Goal: Use online tool/utility: Utilize a website feature to perform a specific function

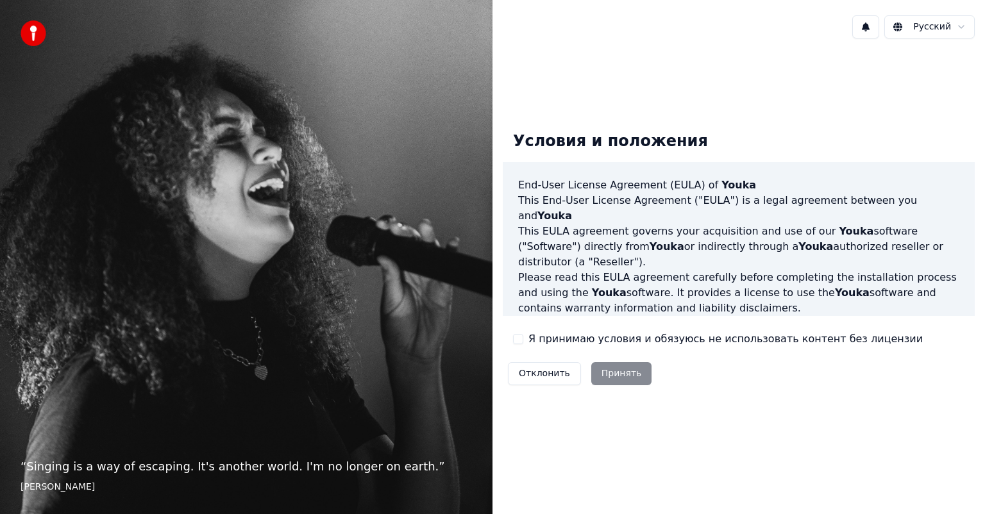
click at [522, 341] on button "Я принимаю условия и обязуюсь не использовать контент без лицензии" at bounding box center [518, 339] width 10 height 10
click at [610, 371] on button "Принять" at bounding box center [621, 373] width 61 height 23
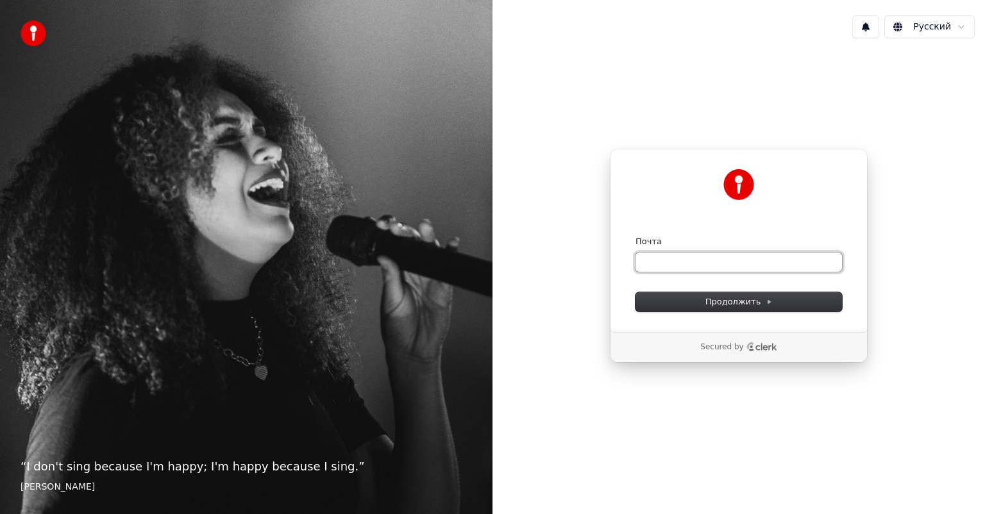
click at [680, 255] on input "Почта" at bounding box center [738, 262] width 206 height 19
click at [710, 299] on span "Продолжить" at bounding box center [738, 302] width 67 height 12
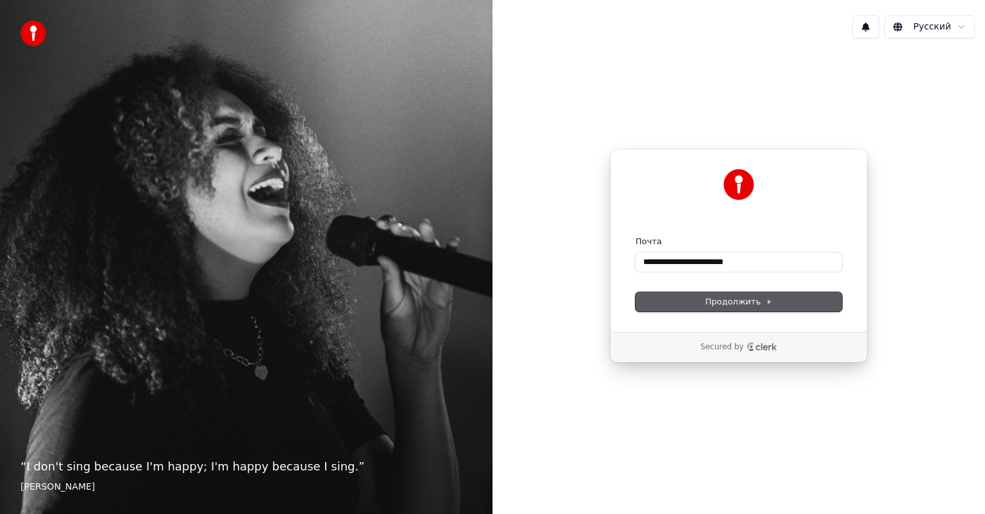
type input "**********"
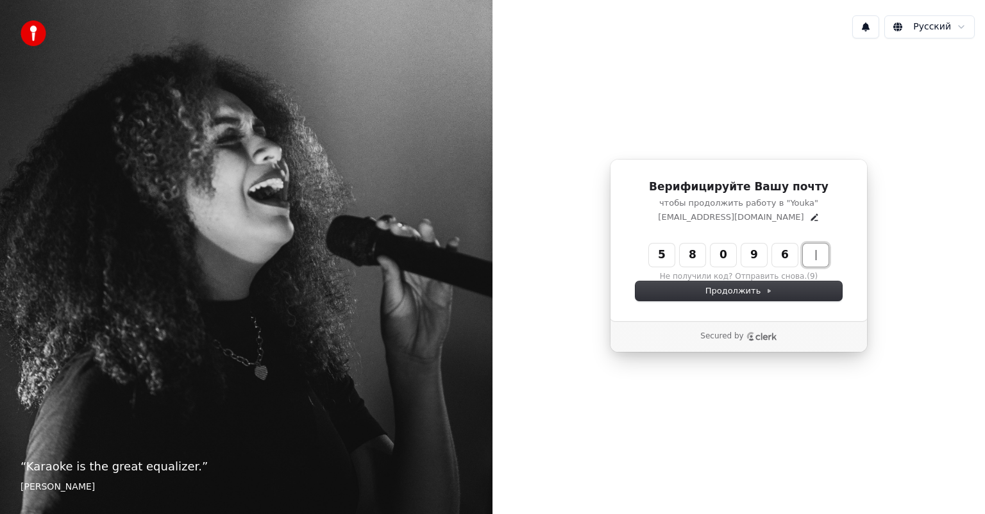
type input "******"
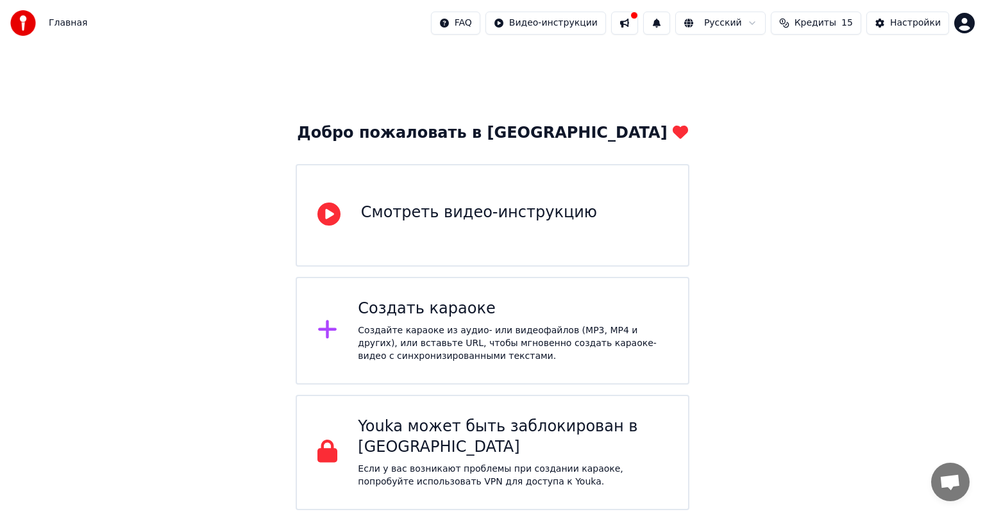
click at [567, 330] on div "Создайте караоке из аудио- или видеофайлов (MP3, MP4 и других), или вставьте UR…" at bounding box center [513, 343] width 310 height 38
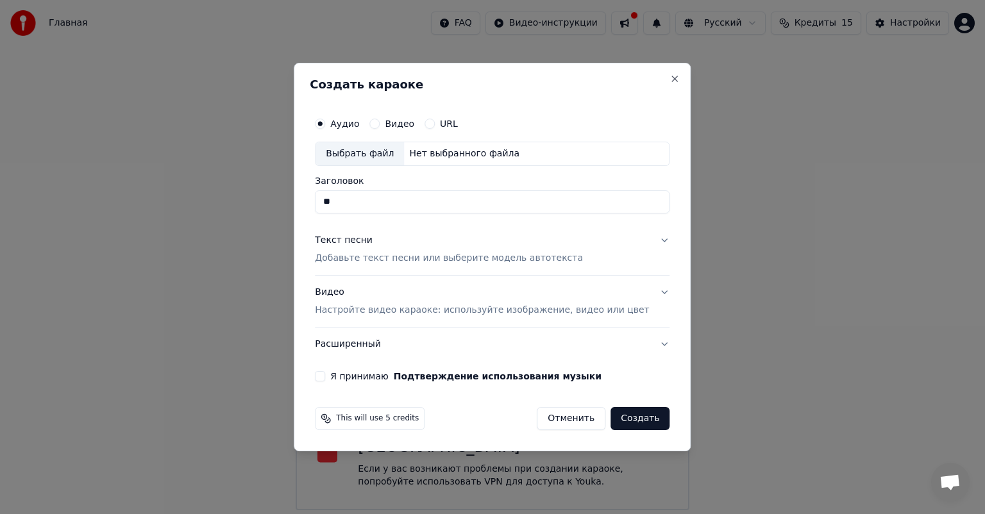
type input "*"
type input "********"
click at [453, 258] on p "Добавьте текст песни или выберите модель автотекста" at bounding box center [449, 258] width 268 height 13
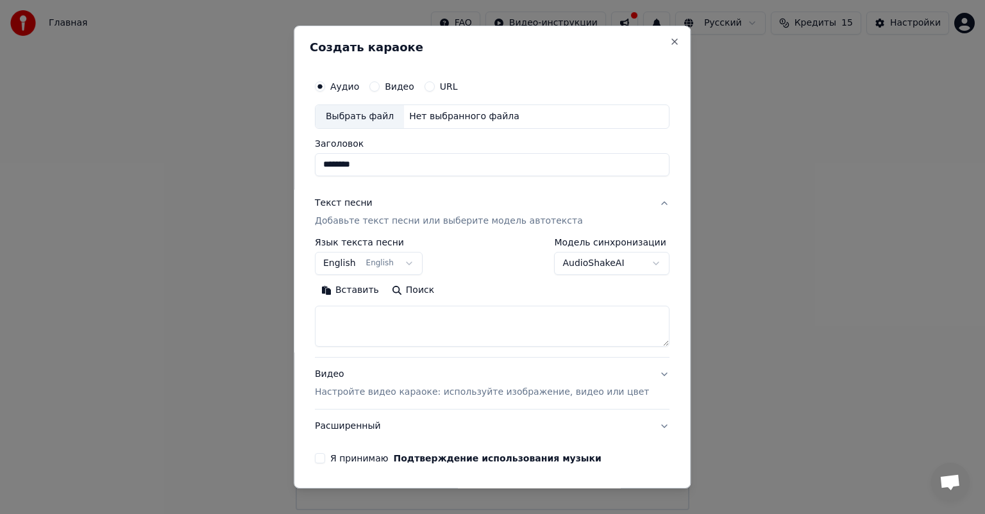
click at [415, 262] on button "English English" at bounding box center [369, 263] width 108 height 23
click at [349, 256] on body "Главная FAQ Видео-инструкции Русский Кредиты 15 Настройки Добро пожаловать в Yo…" at bounding box center [492, 255] width 985 height 510
click at [349, 256] on button "English English" at bounding box center [369, 263] width 108 height 23
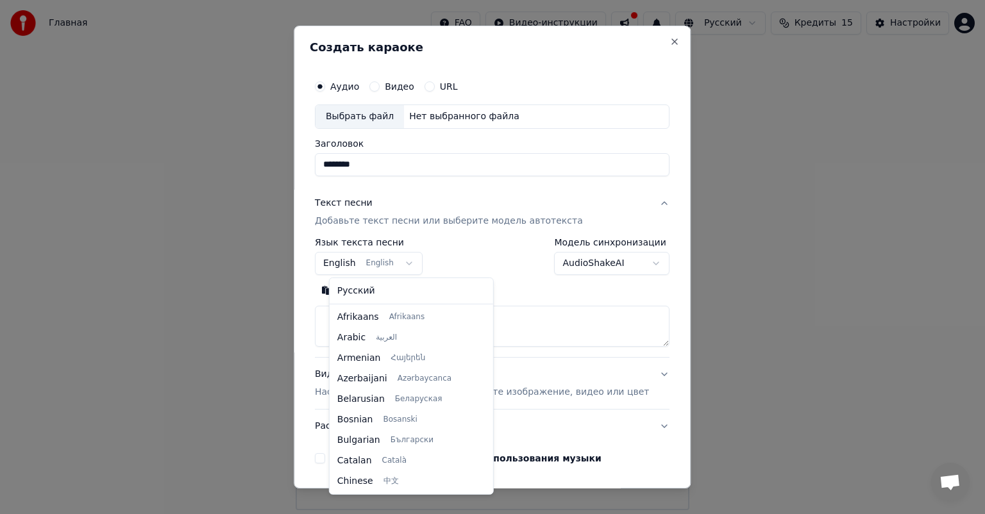
scroll to position [103, 0]
select select "**"
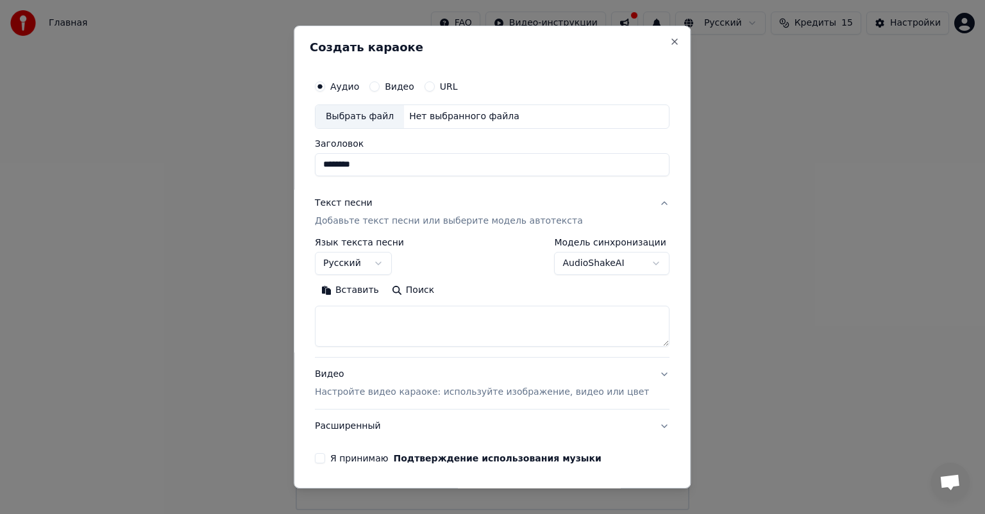
click at [361, 292] on button "Вставить" at bounding box center [350, 290] width 71 height 21
click at [391, 319] on textarea at bounding box center [473, 326] width 317 height 41
click at [381, 328] on textarea at bounding box center [473, 326] width 317 height 41
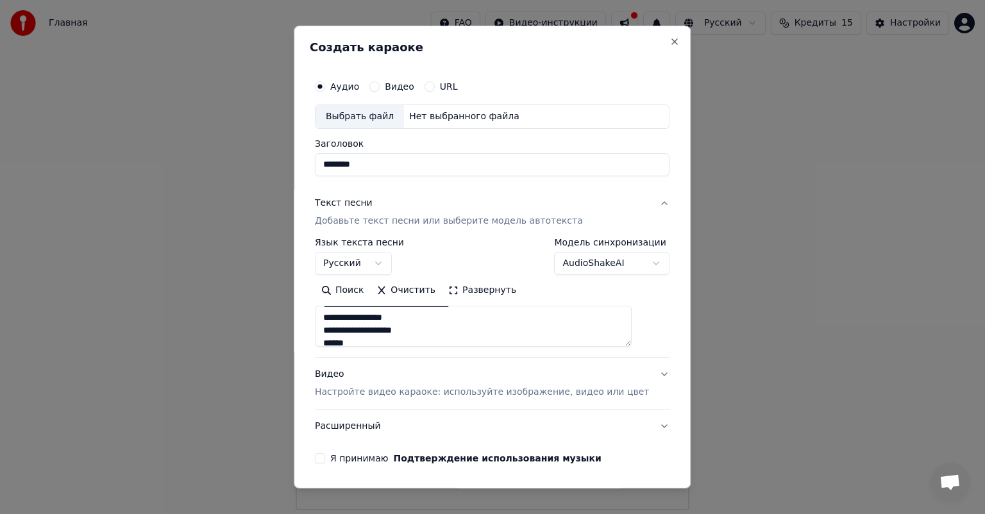
scroll to position [354, 0]
click at [372, 322] on textarea at bounding box center [473, 326] width 317 height 41
type textarea "**********"
click at [348, 390] on p "Настройте видео караоке: используйте изображение, видео или цвет" at bounding box center [482, 392] width 334 height 13
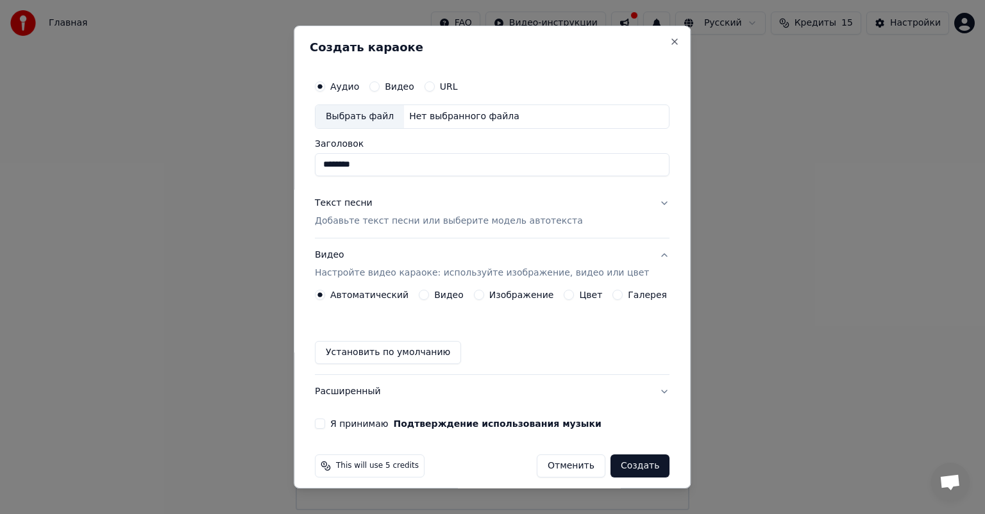
click at [428, 292] on button "Видео" at bounding box center [424, 295] width 10 height 10
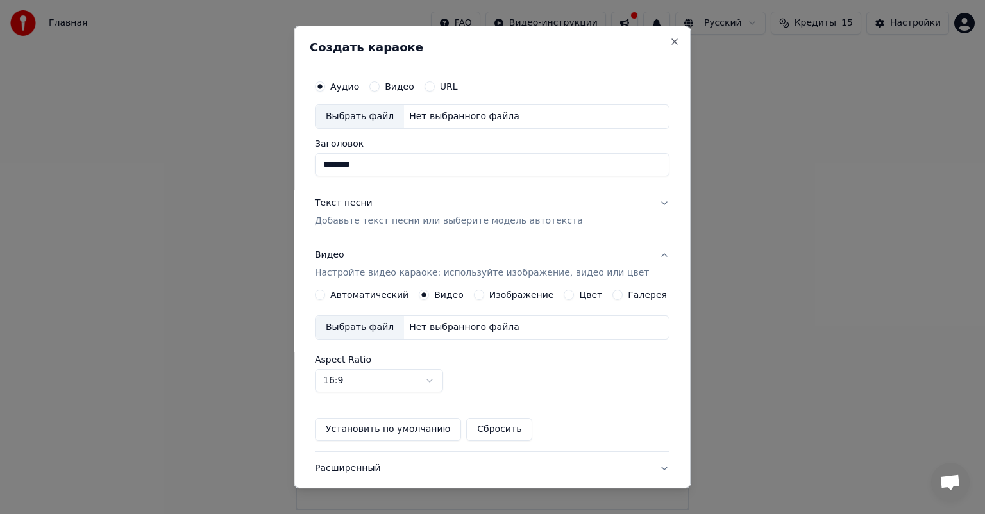
click at [378, 331] on div "Выбрать файл" at bounding box center [359, 327] width 88 height 23
click at [583, 215] on button "Текст песни Добавьте текст песни или выберите модель автотекста" at bounding box center [492, 212] width 354 height 51
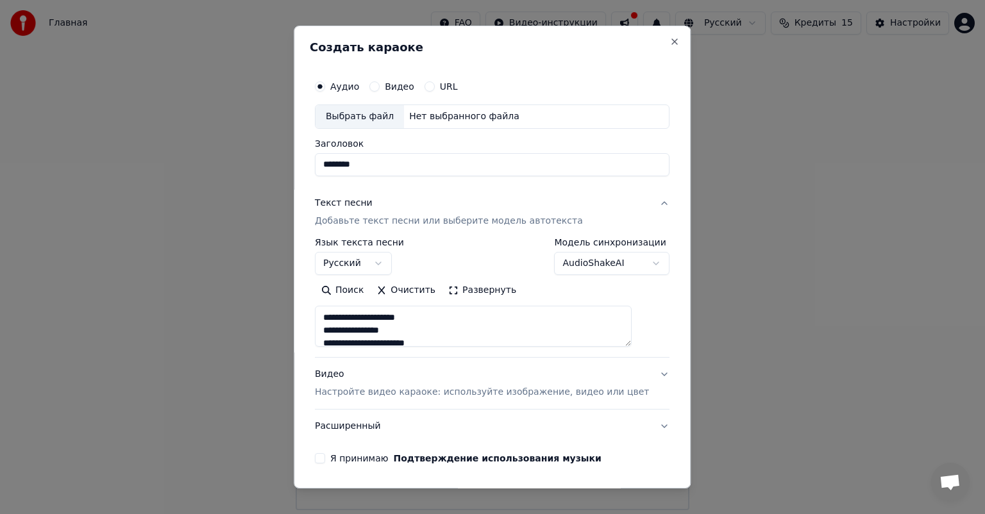
click at [583, 215] on button "Текст песни Добавьте текст песни или выберите модель автотекста" at bounding box center [492, 212] width 354 height 51
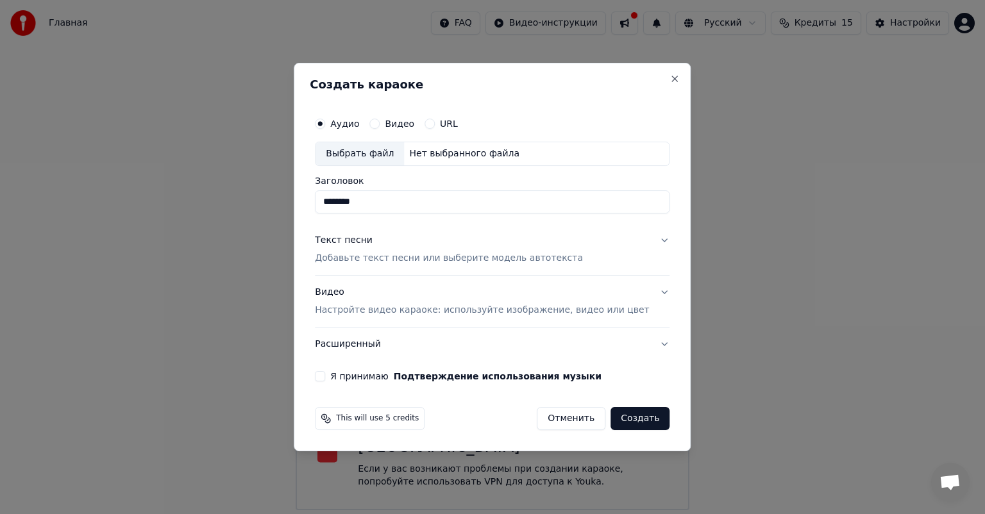
click at [513, 304] on p "Настройте видео караоке: используйте изображение, видео или цвет" at bounding box center [482, 310] width 334 height 13
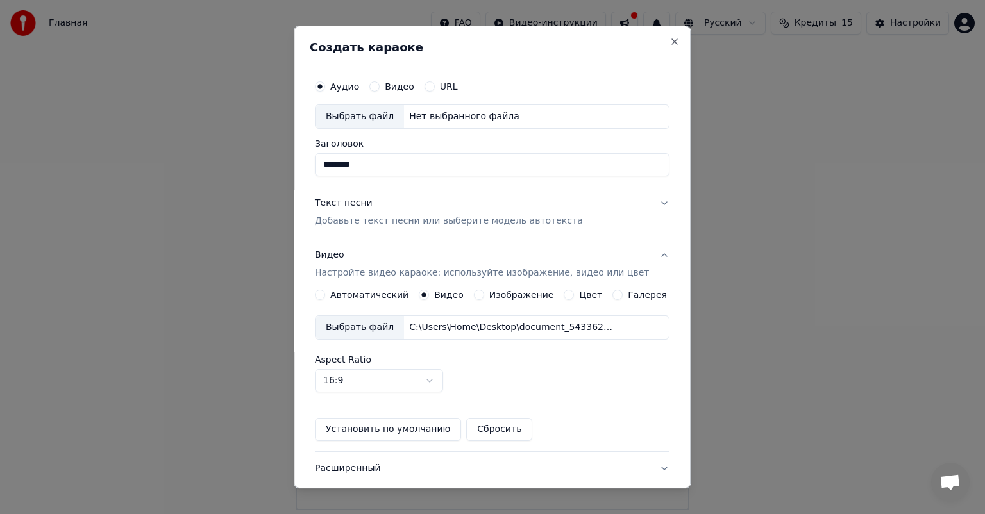
click at [529, 264] on div "Видео Настройте видео караоке: используйте изображение, видео или цвет" at bounding box center [482, 264] width 334 height 31
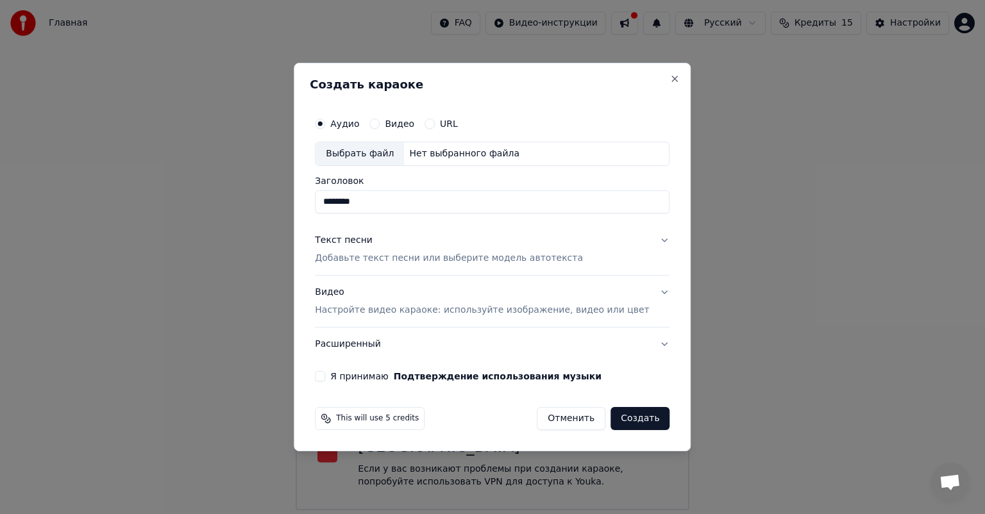
click at [397, 122] on div "Видео" at bounding box center [391, 124] width 45 height 10
click at [379, 122] on button "Видео" at bounding box center [374, 124] width 10 height 10
click at [381, 199] on input "Заголовок" at bounding box center [492, 201] width 354 height 23
click at [378, 251] on div "Текст песни Добавьте текст песни или выберите модель автотекста" at bounding box center [449, 249] width 268 height 31
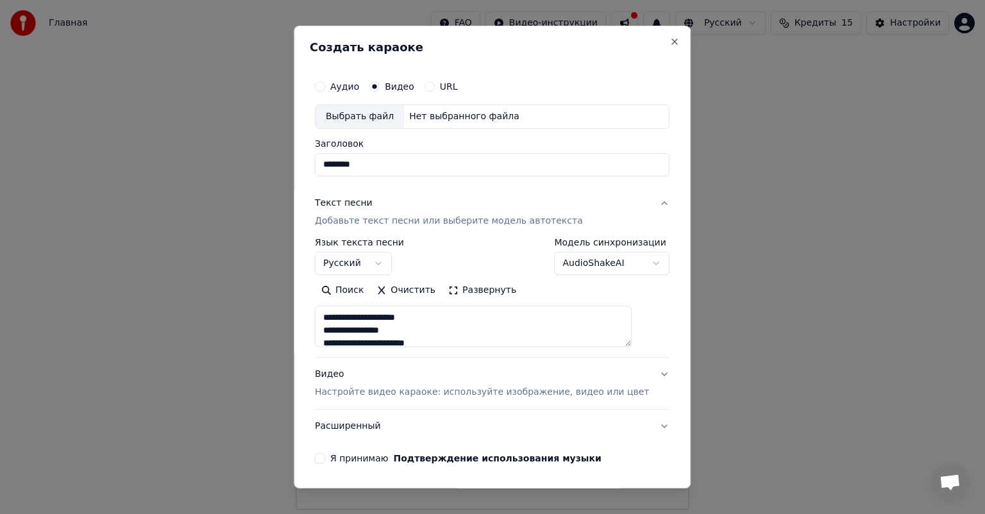
click at [374, 212] on div "Текст песни Добавьте текст песни или выберите модель автотекста" at bounding box center [449, 212] width 268 height 31
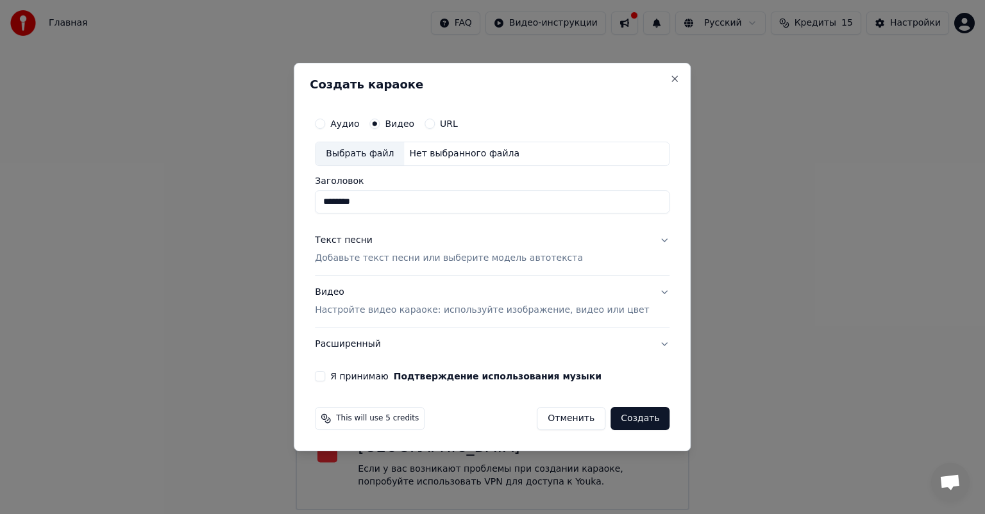
click at [394, 301] on div "Видео Настройте видео караоке: используйте изображение, видео или цвет" at bounding box center [482, 301] width 334 height 31
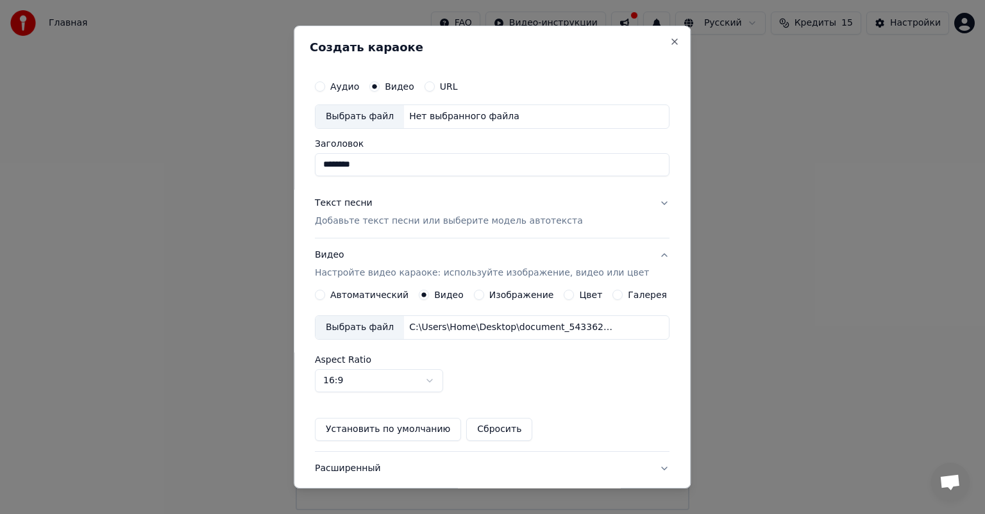
click at [408, 253] on div "Видео Настройте видео караоке: используйте изображение, видео или цвет" at bounding box center [482, 264] width 334 height 31
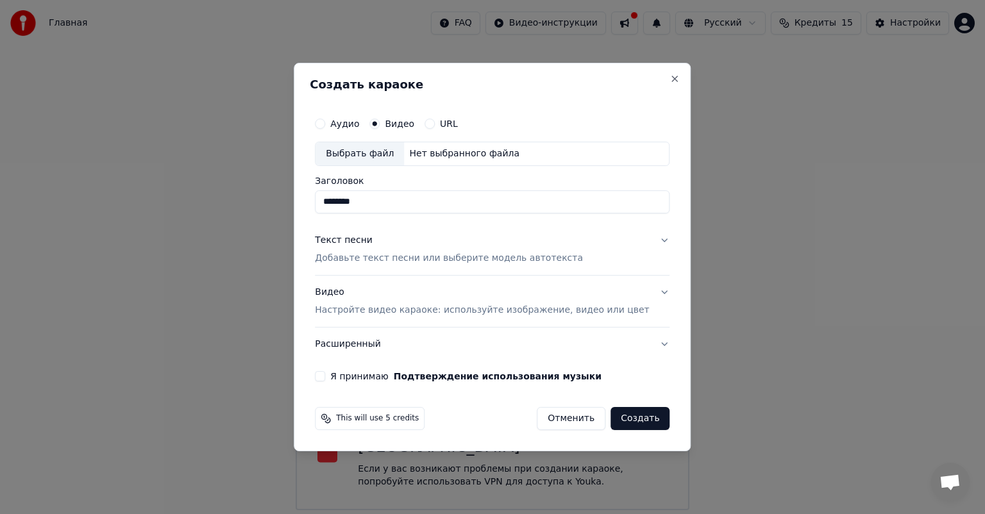
click at [325, 376] on button "Я принимаю Подтверждение использования музыки" at bounding box center [320, 376] width 10 height 10
click at [619, 413] on button "Создать" at bounding box center [639, 418] width 59 height 23
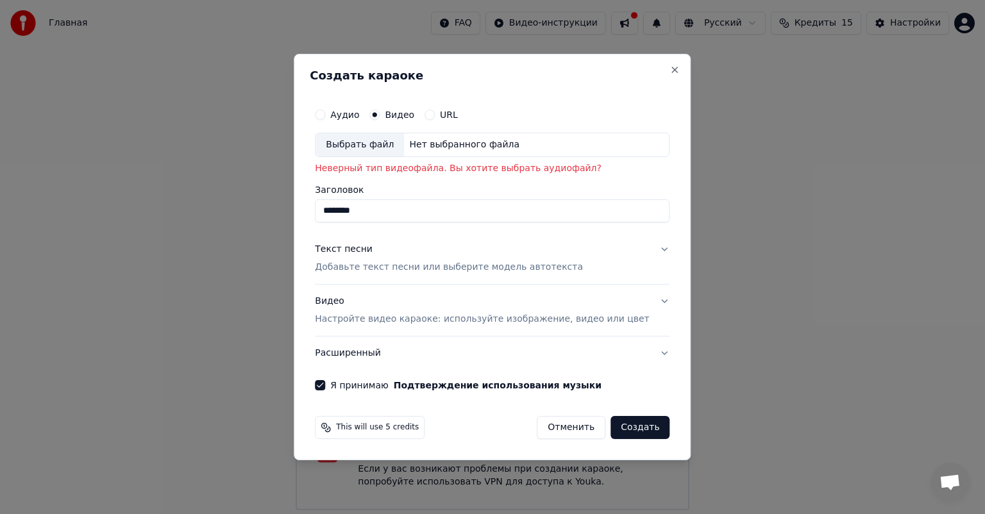
click at [397, 140] on div "Выбрать файл" at bounding box center [359, 144] width 88 height 23
type input "**********"
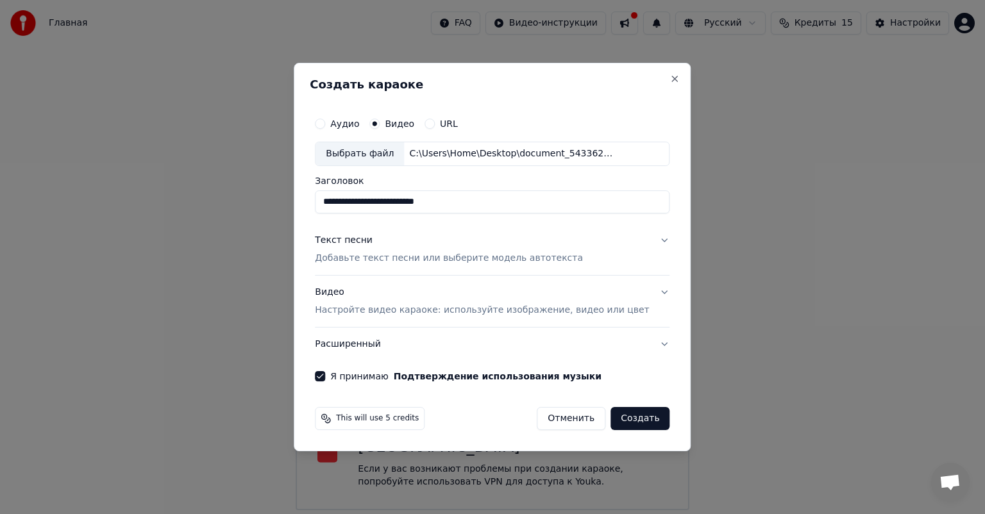
click at [345, 236] on div "Текст песни" at bounding box center [344, 240] width 58 height 13
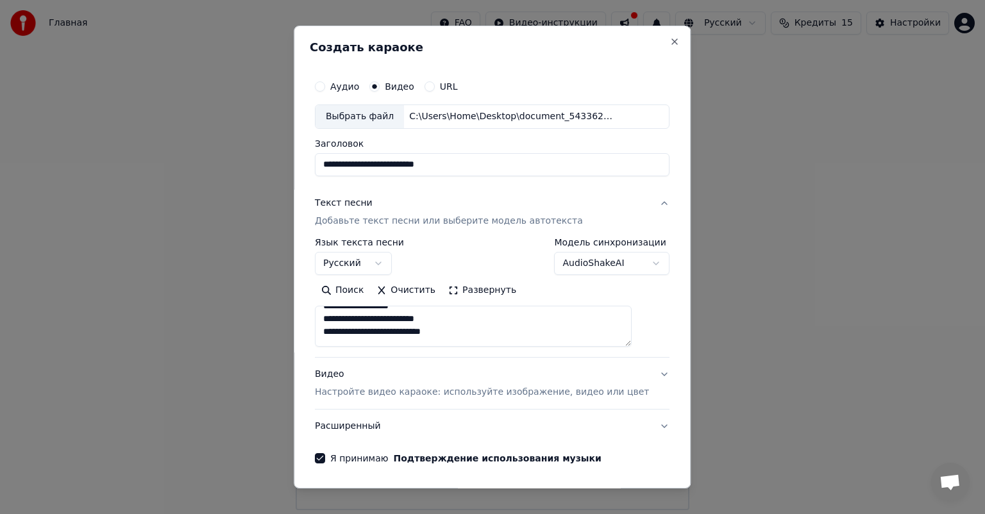
scroll to position [577, 0]
click at [390, 219] on p "Добавьте текст песни или выберите модель автотекста" at bounding box center [449, 221] width 268 height 13
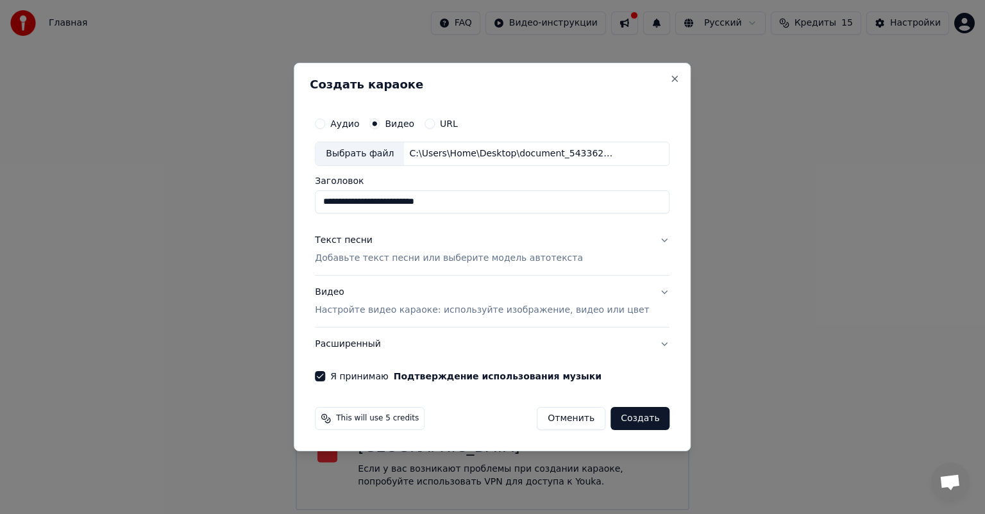
click at [384, 312] on p "Настройте видео караоке: используйте изображение, видео или цвет" at bounding box center [482, 310] width 334 height 13
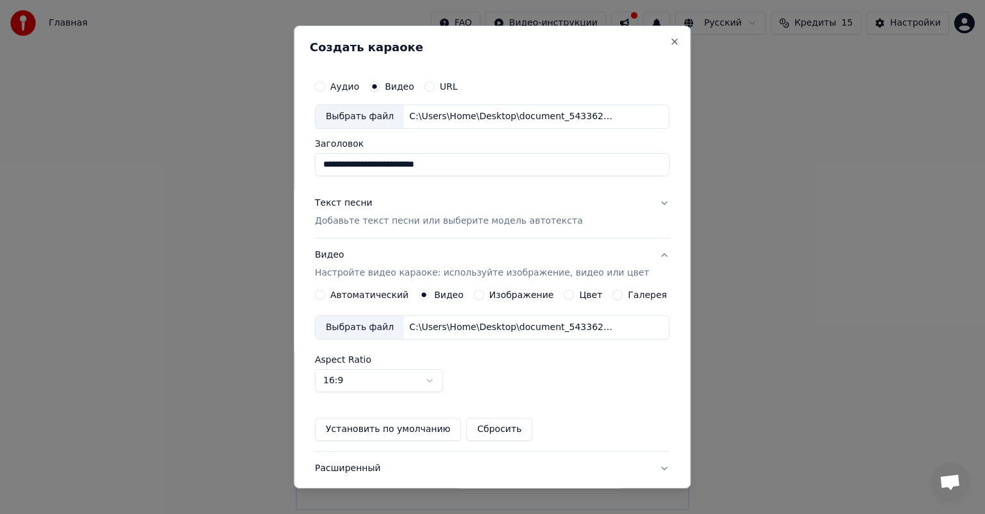
click at [401, 251] on div "Видео Настройте видео караоке: используйте изображение, видео или цвет" at bounding box center [482, 264] width 334 height 31
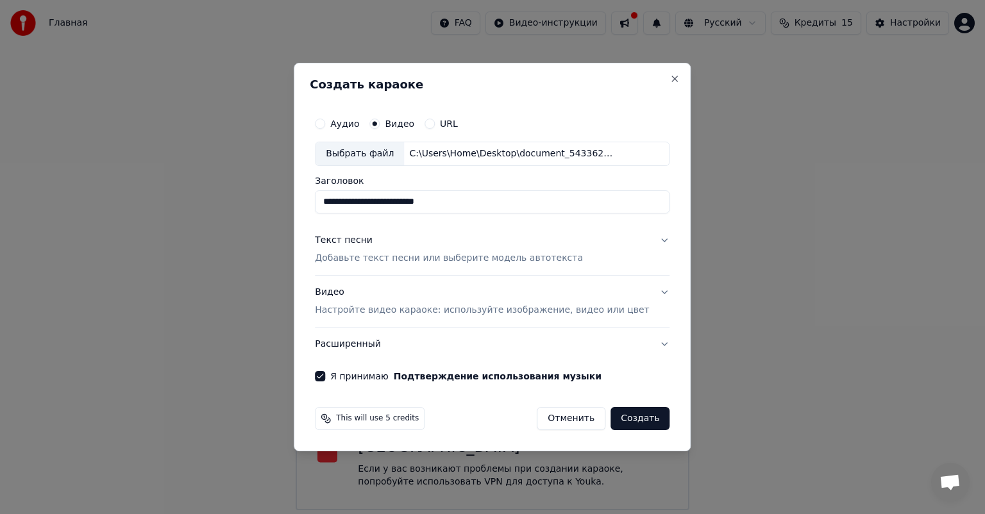
click at [617, 415] on button "Создать" at bounding box center [639, 418] width 59 height 23
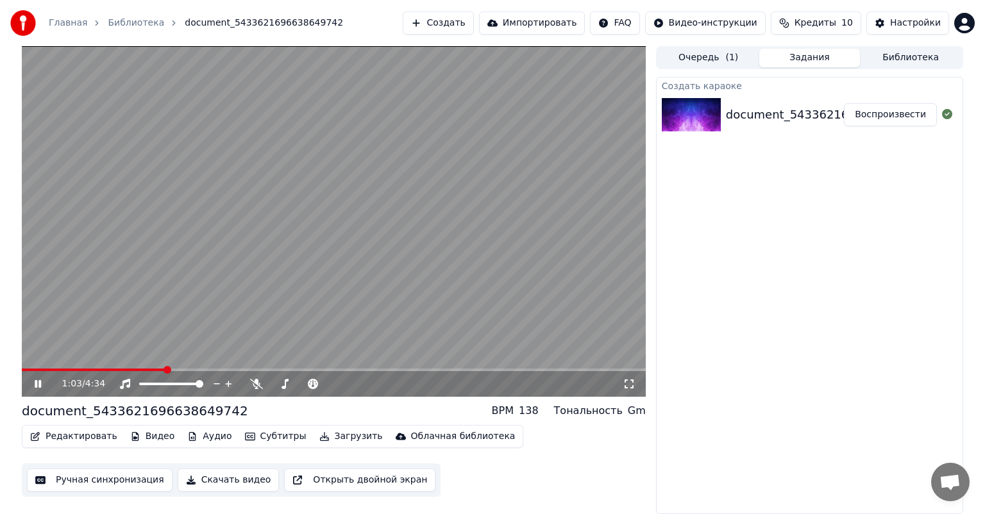
click at [41, 378] on div "1:03 / 4:34" at bounding box center [333, 384] width 613 height 13
click at [43, 385] on icon at bounding box center [47, 384] width 30 height 10
click at [22, 366] on span at bounding box center [26, 370] width 8 height 8
click at [37, 385] on icon at bounding box center [38, 383] width 8 height 9
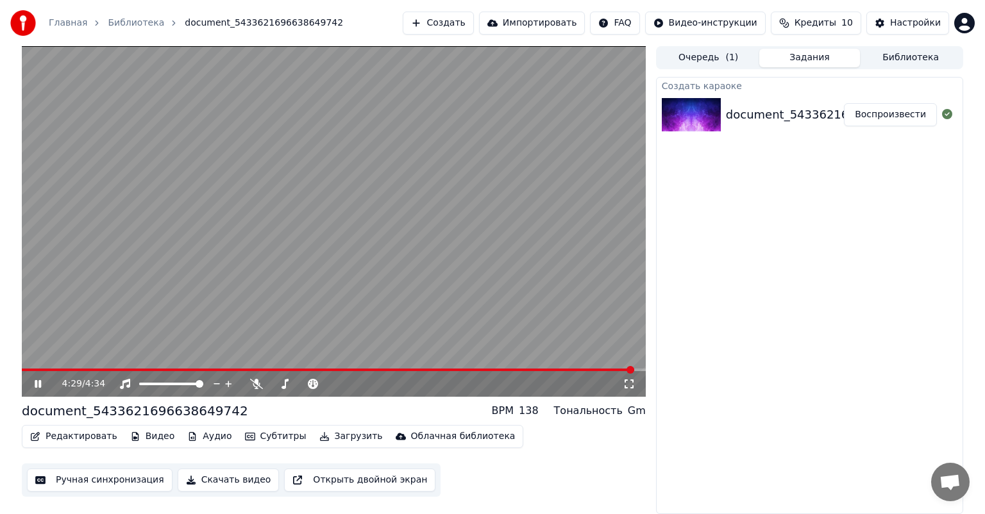
click at [190, 476] on button "Скачать видео" at bounding box center [229, 480] width 102 height 23
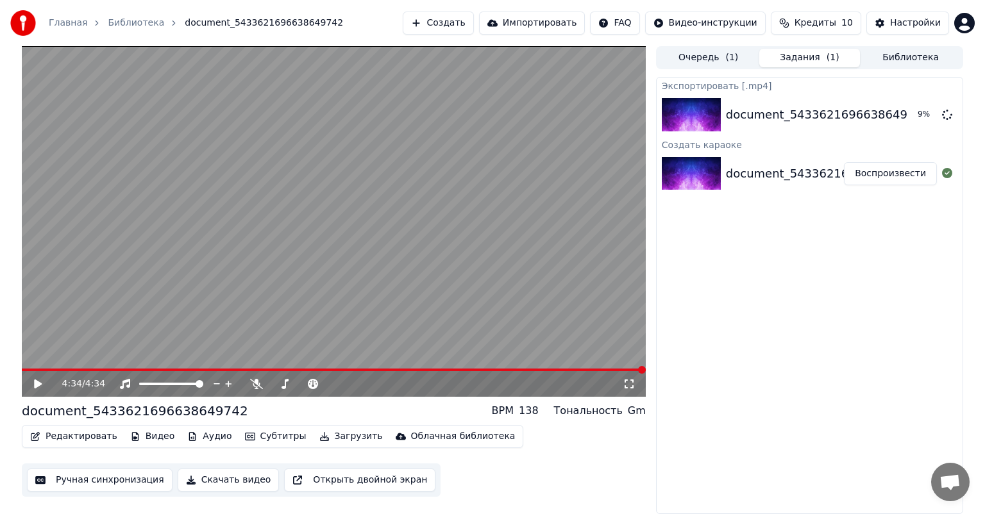
click at [210, 478] on button "Скачать видео" at bounding box center [229, 480] width 102 height 23
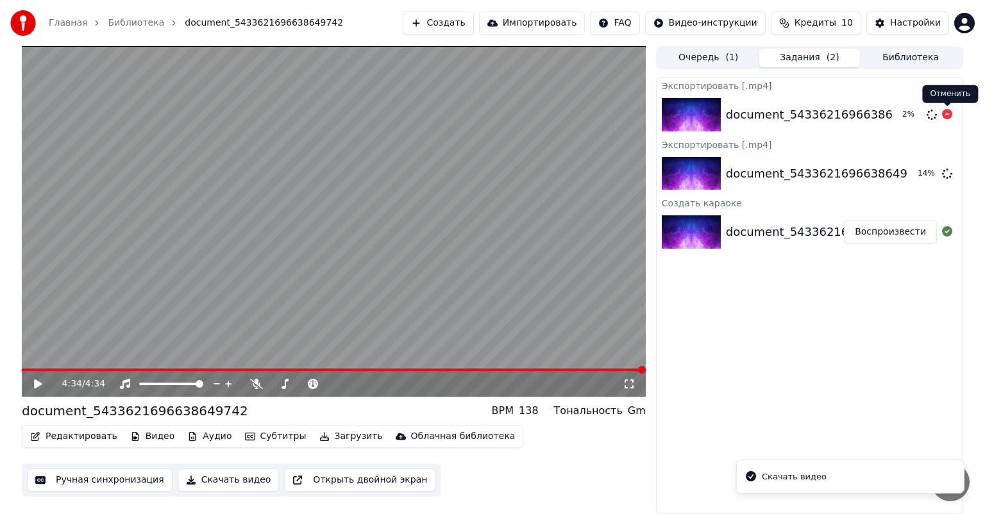
click at [946, 112] on icon at bounding box center [947, 114] width 10 height 10
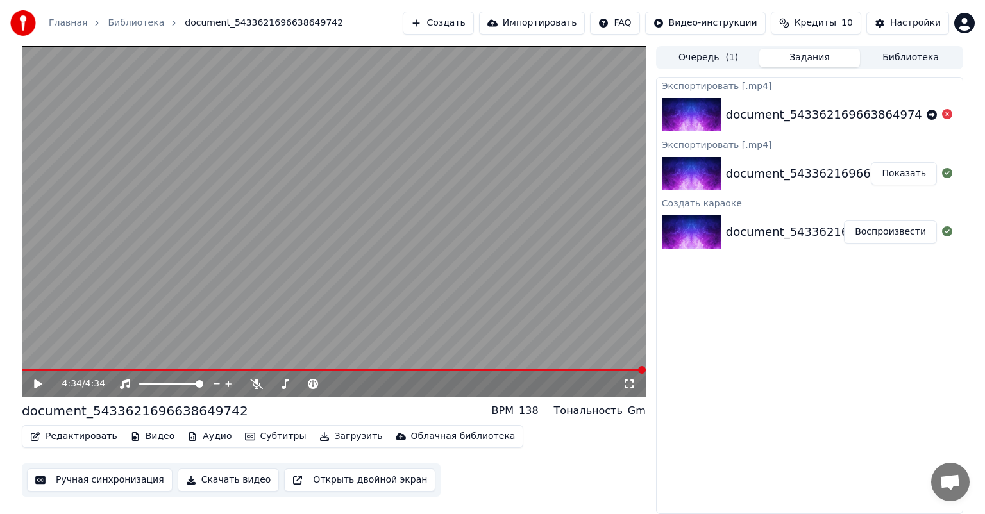
click at [905, 169] on button "Показать" at bounding box center [903, 173] width 66 height 23
click at [91, 442] on button "Редактировать" at bounding box center [73, 437] width 97 height 18
